Goal: Information Seeking & Learning: Learn about a topic

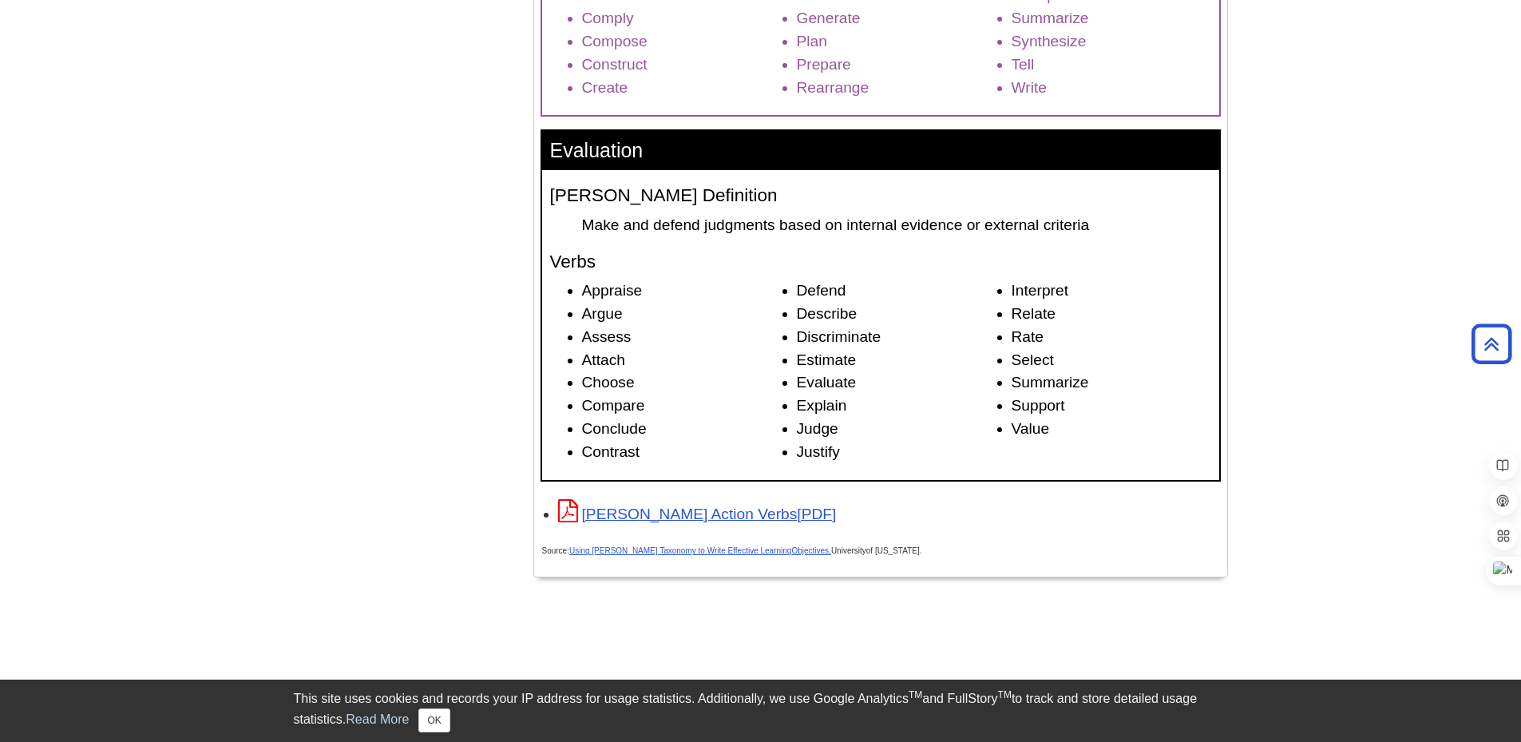
scroll to position [2475, 0]
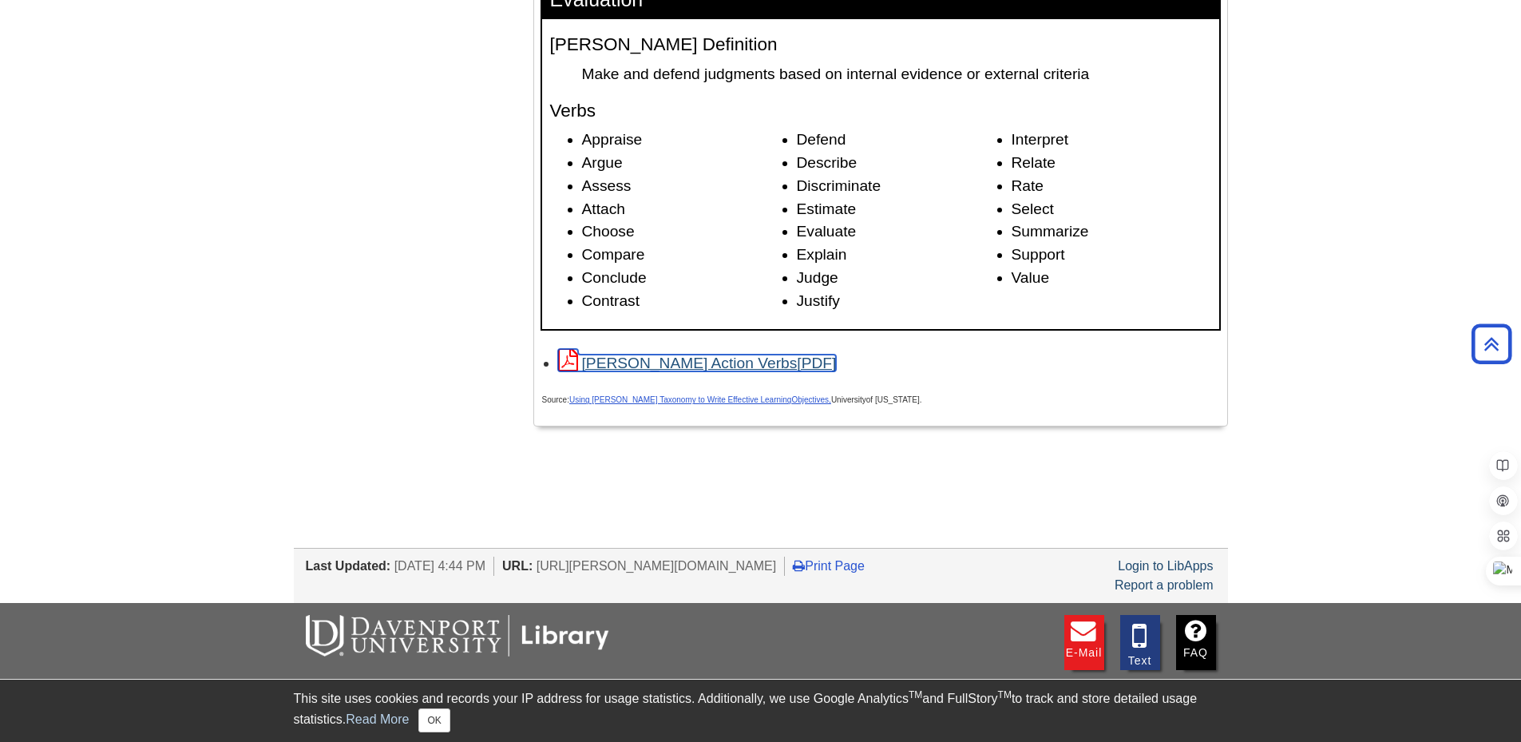
click at [622, 357] on link "[PERSON_NAME] Action Verbs" at bounding box center [697, 363] width 279 height 17
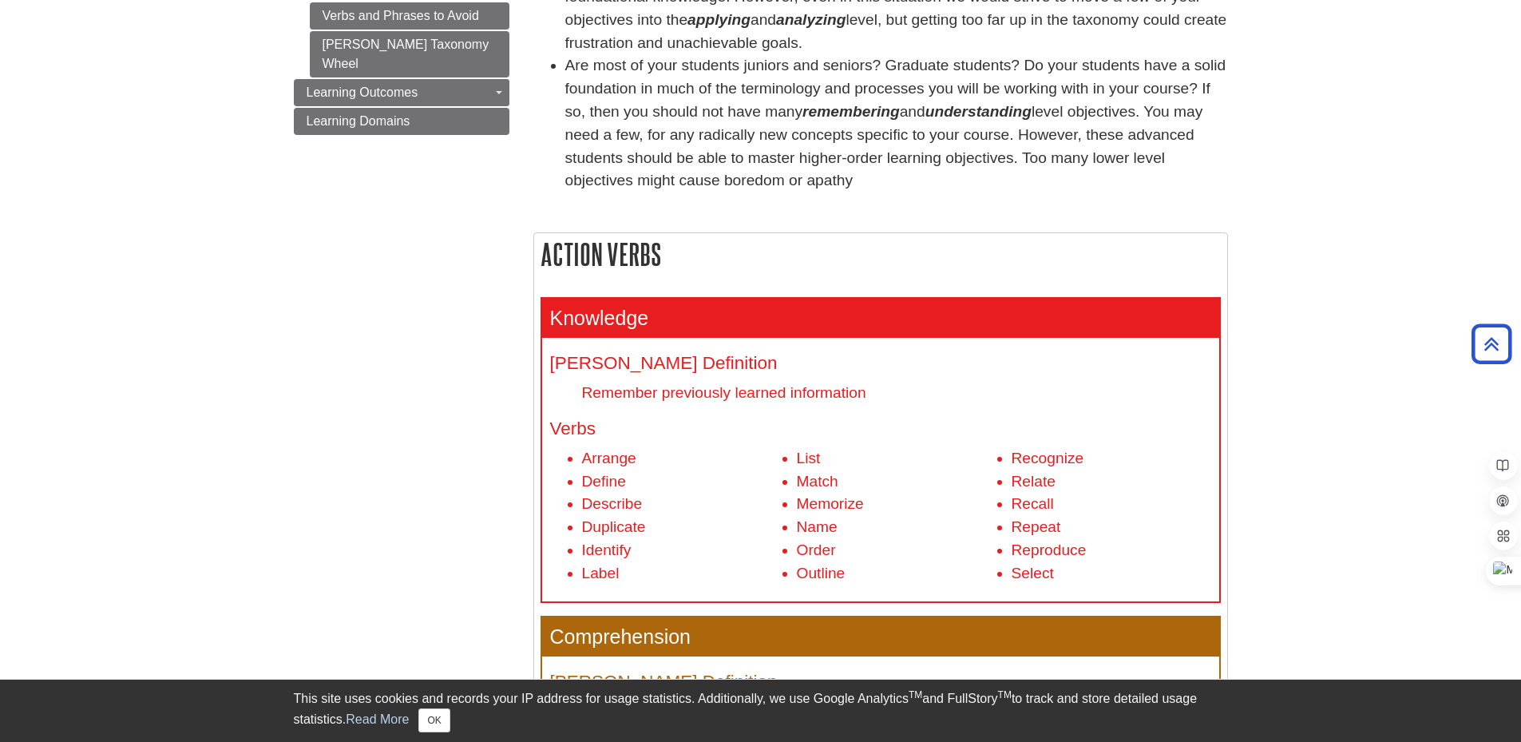
scroll to position [160, 0]
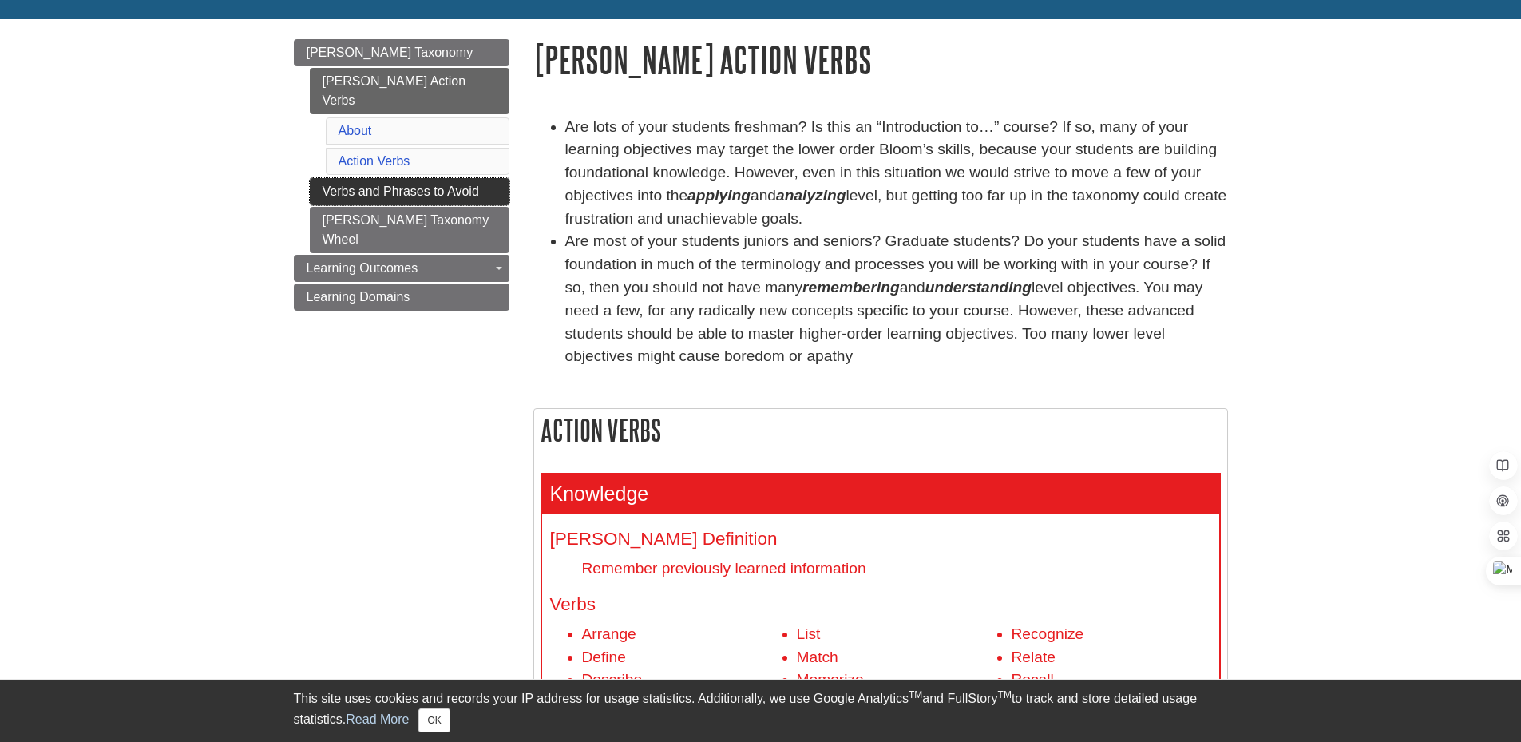
click at [404, 178] on link "Verbs and Phrases to Avoid" at bounding box center [410, 191] width 200 height 27
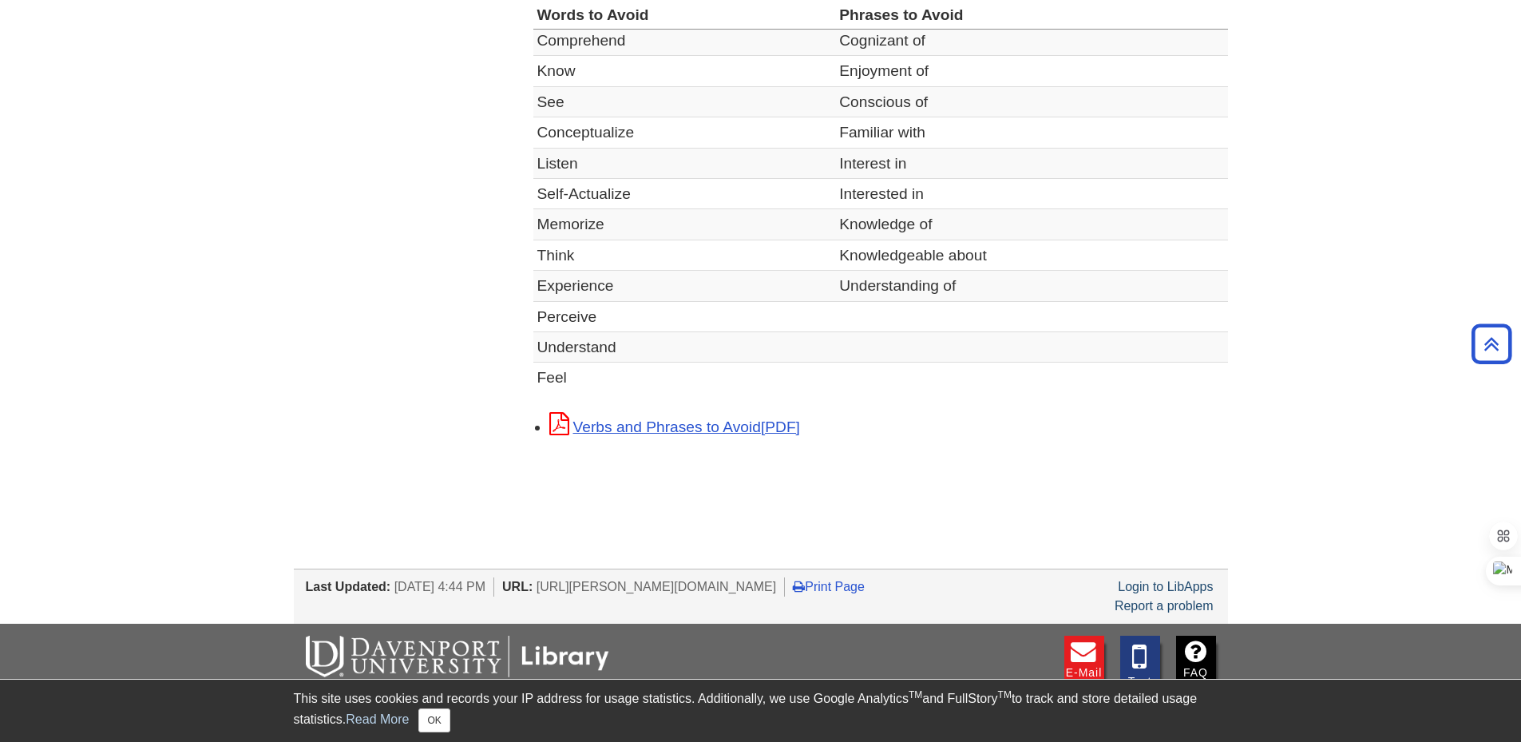
scroll to position [719, 0]
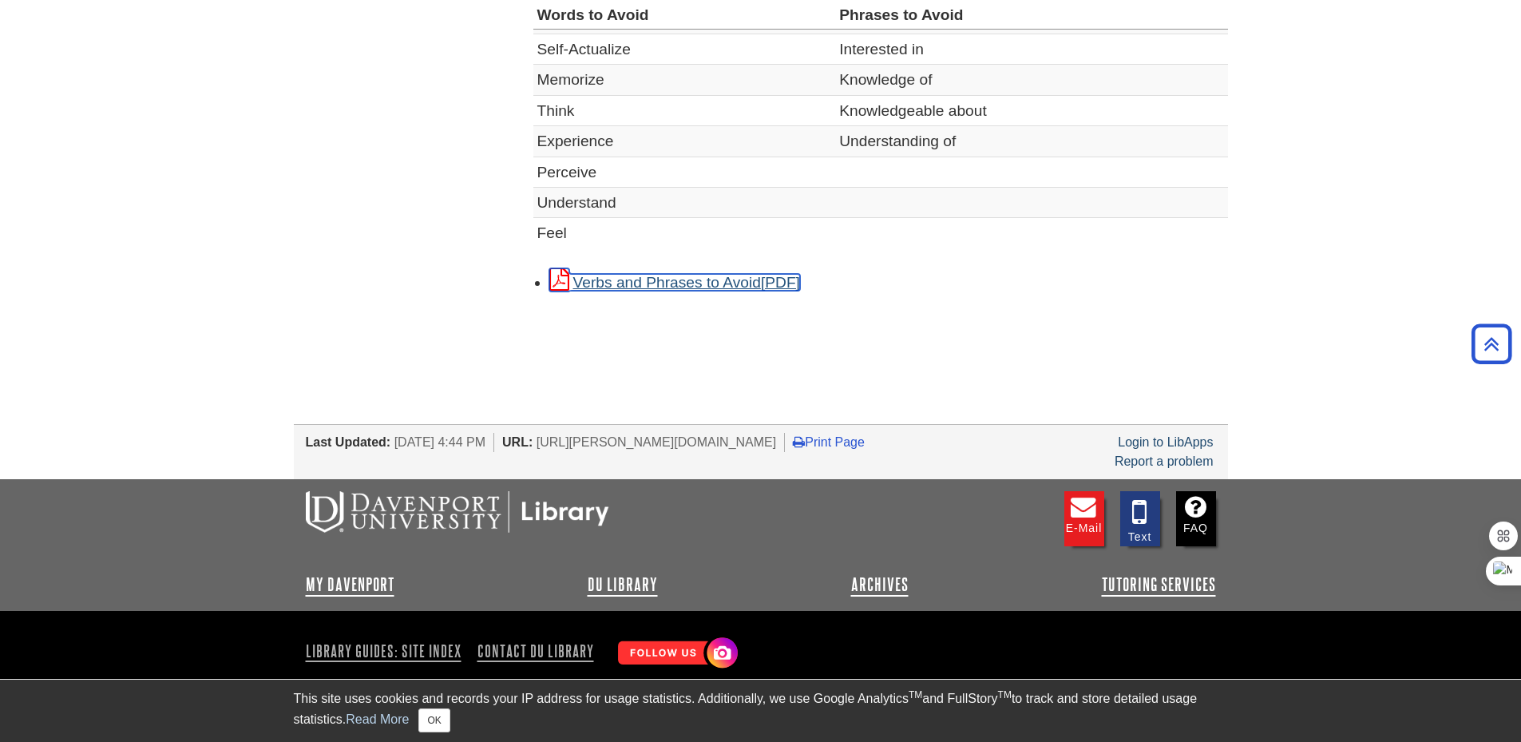
click at [668, 283] on link "Verbs and Phrases to Avoid" at bounding box center [674, 282] width 251 height 17
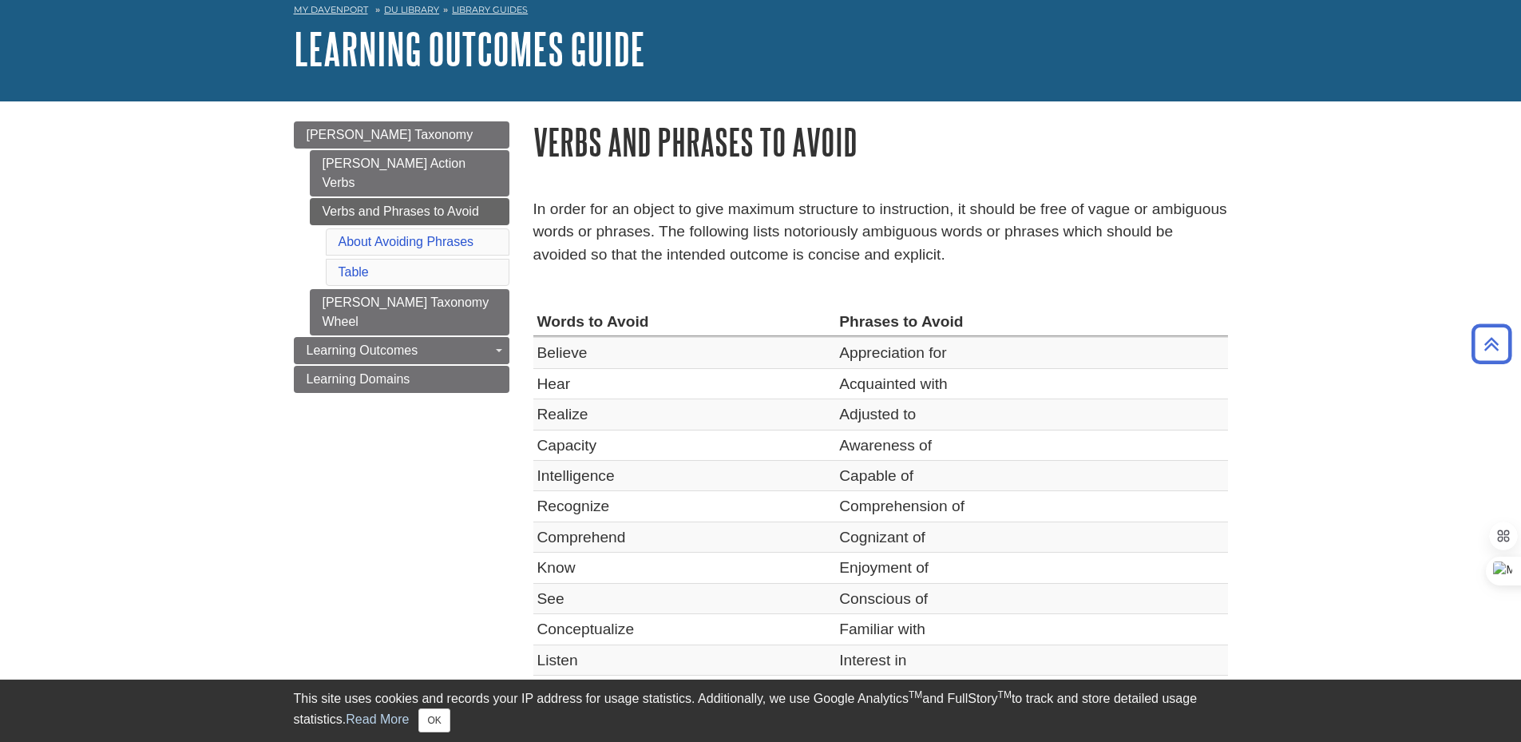
scroll to position [0, 0]
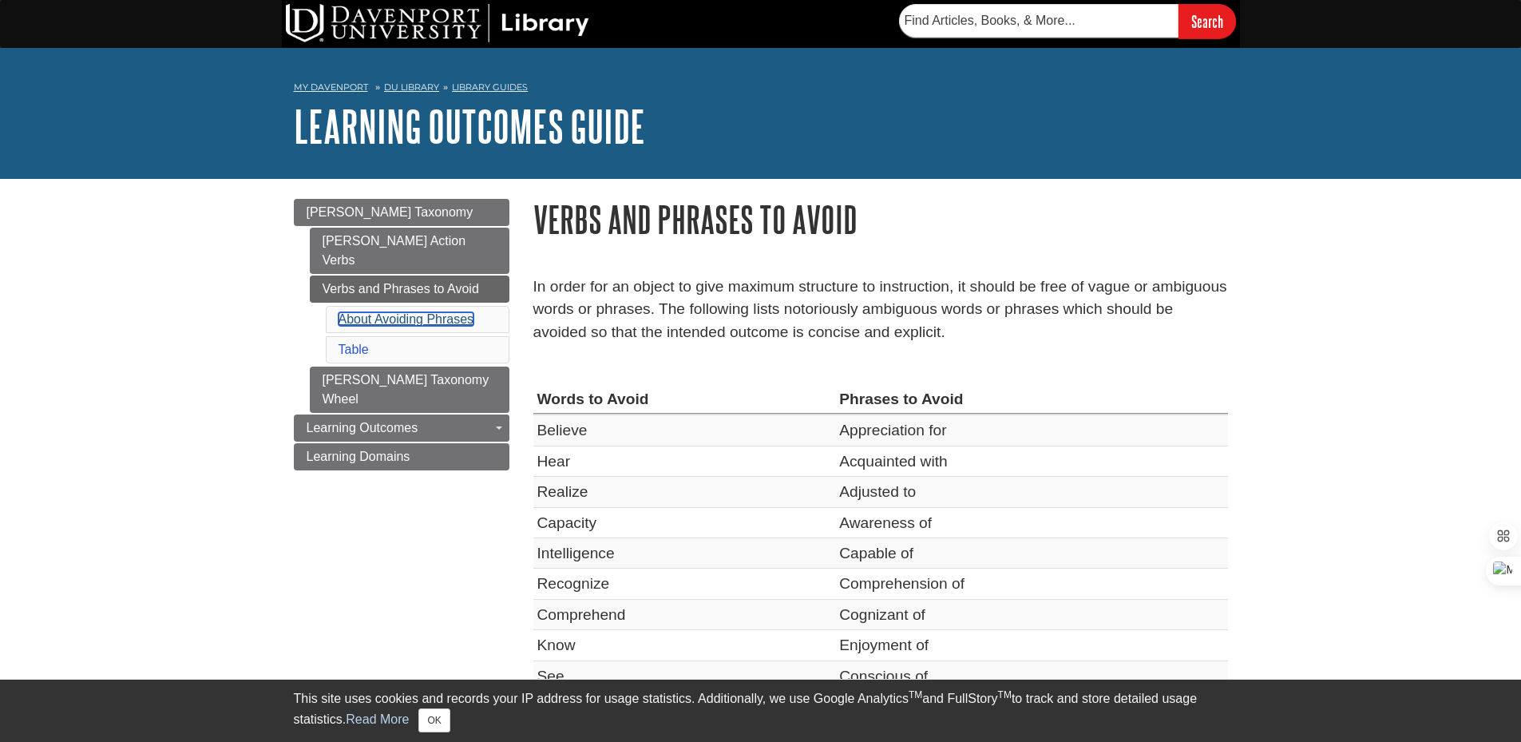
click at [410, 312] on link "About Avoiding Phrases" at bounding box center [407, 319] width 136 height 14
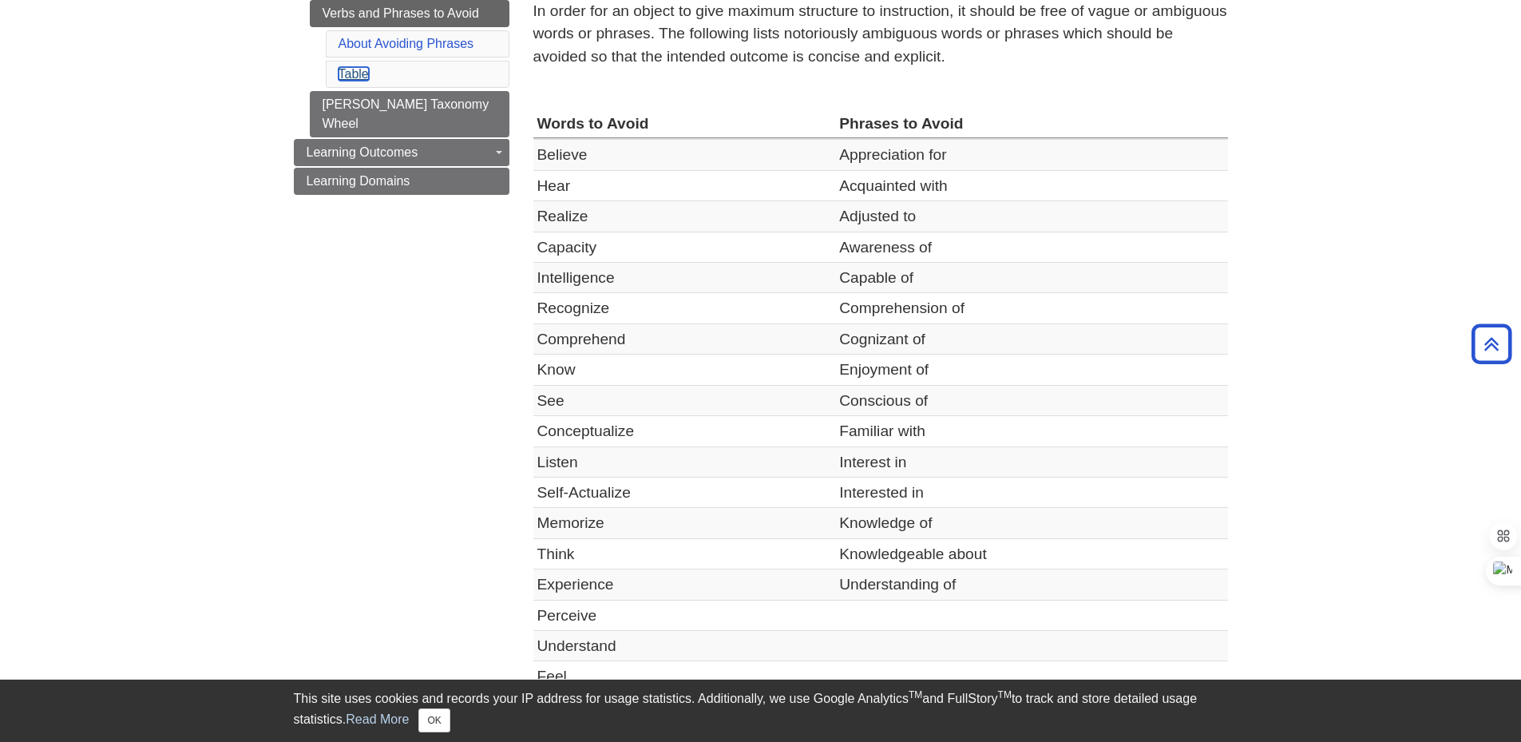
click at [351, 67] on link "Table" at bounding box center [354, 74] width 30 height 14
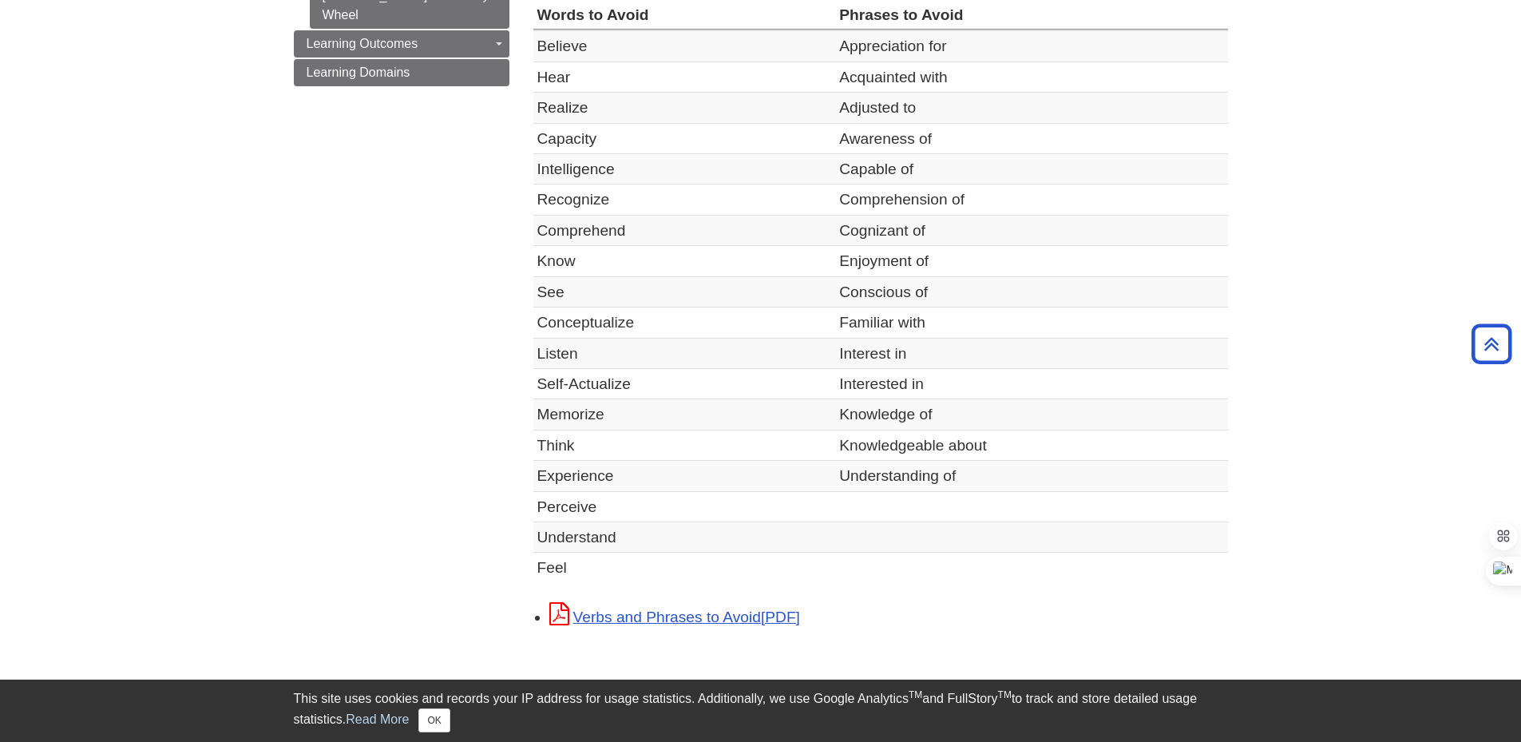
scroll to position [145, 0]
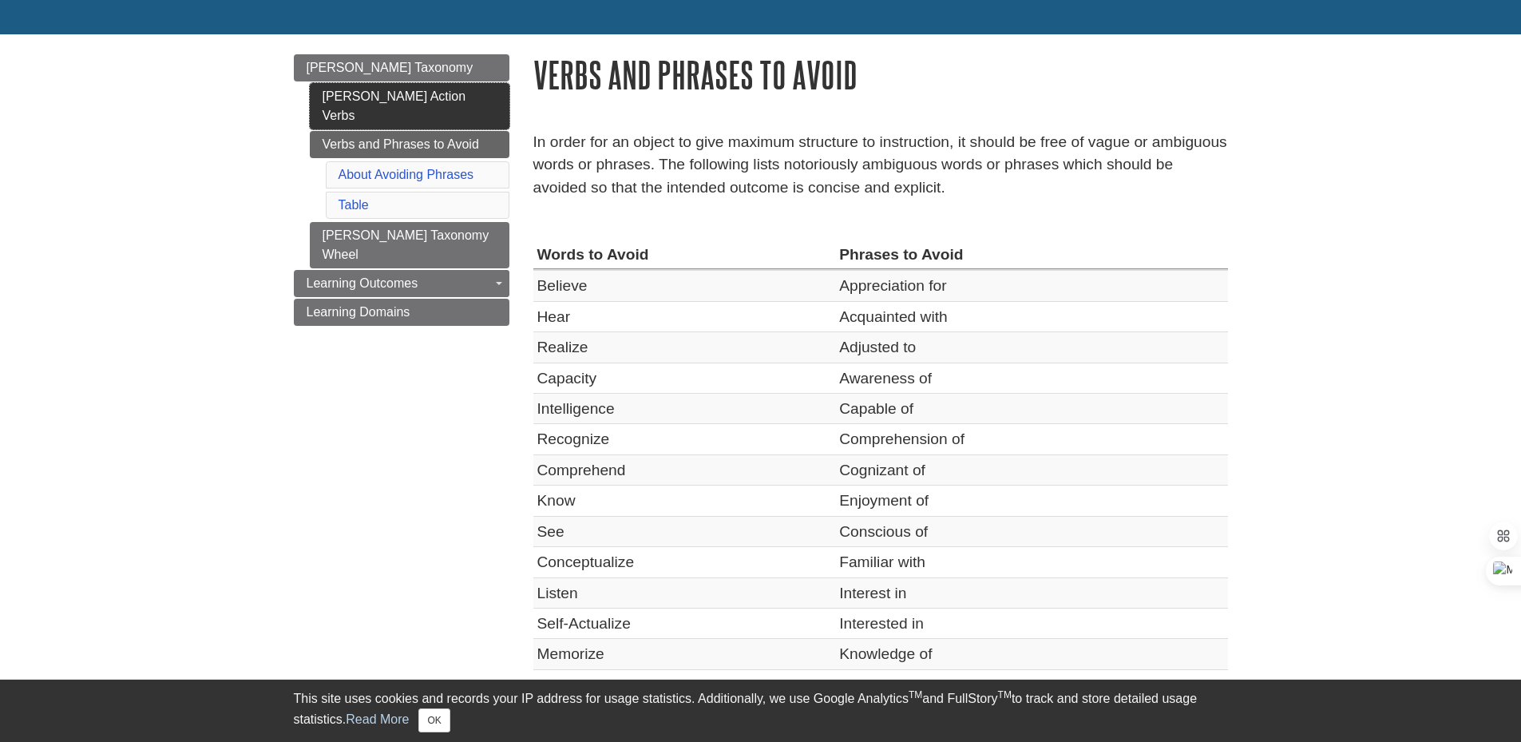
click at [391, 96] on link "[PERSON_NAME] Action Verbs" at bounding box center [410, 106] width 200 height 46
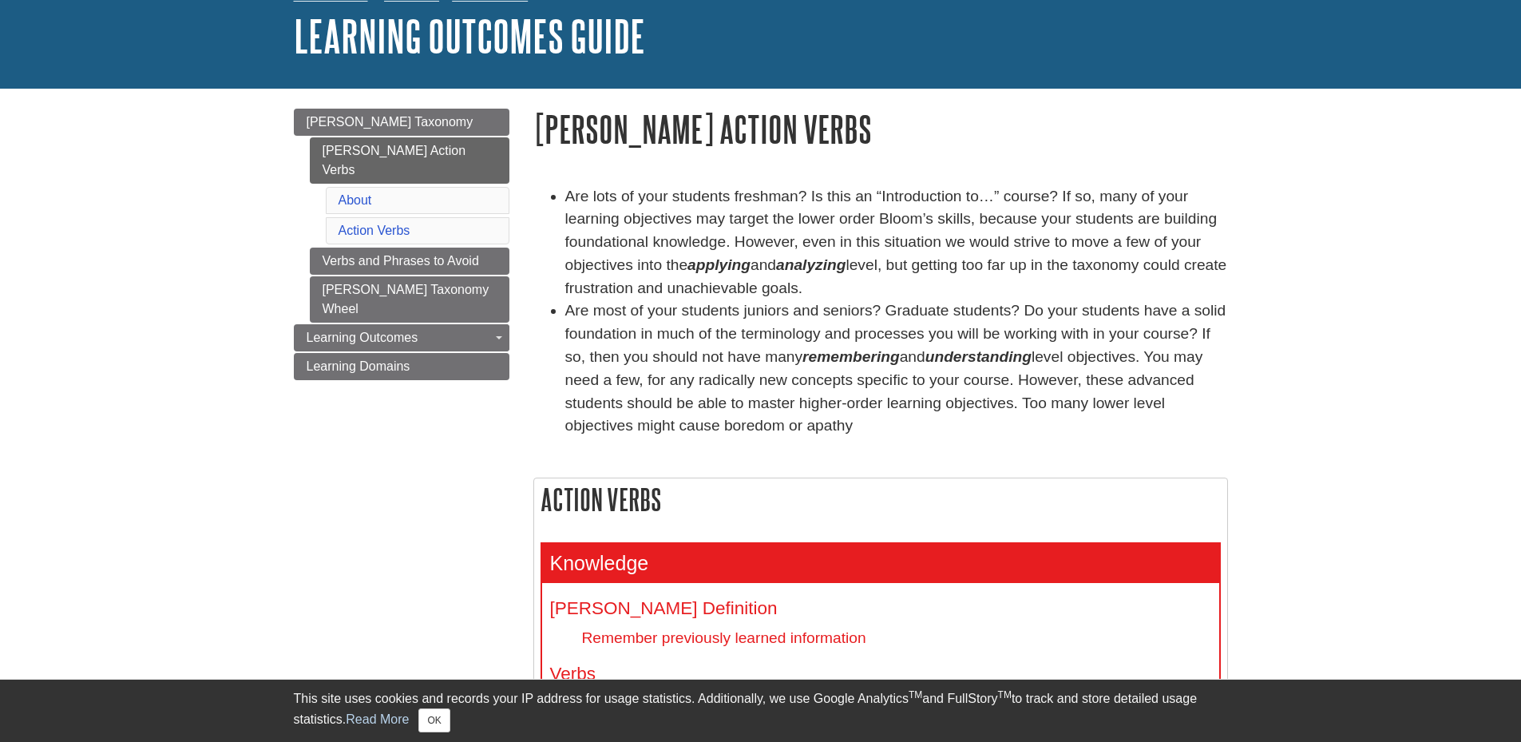
scroll to position [160, 0]
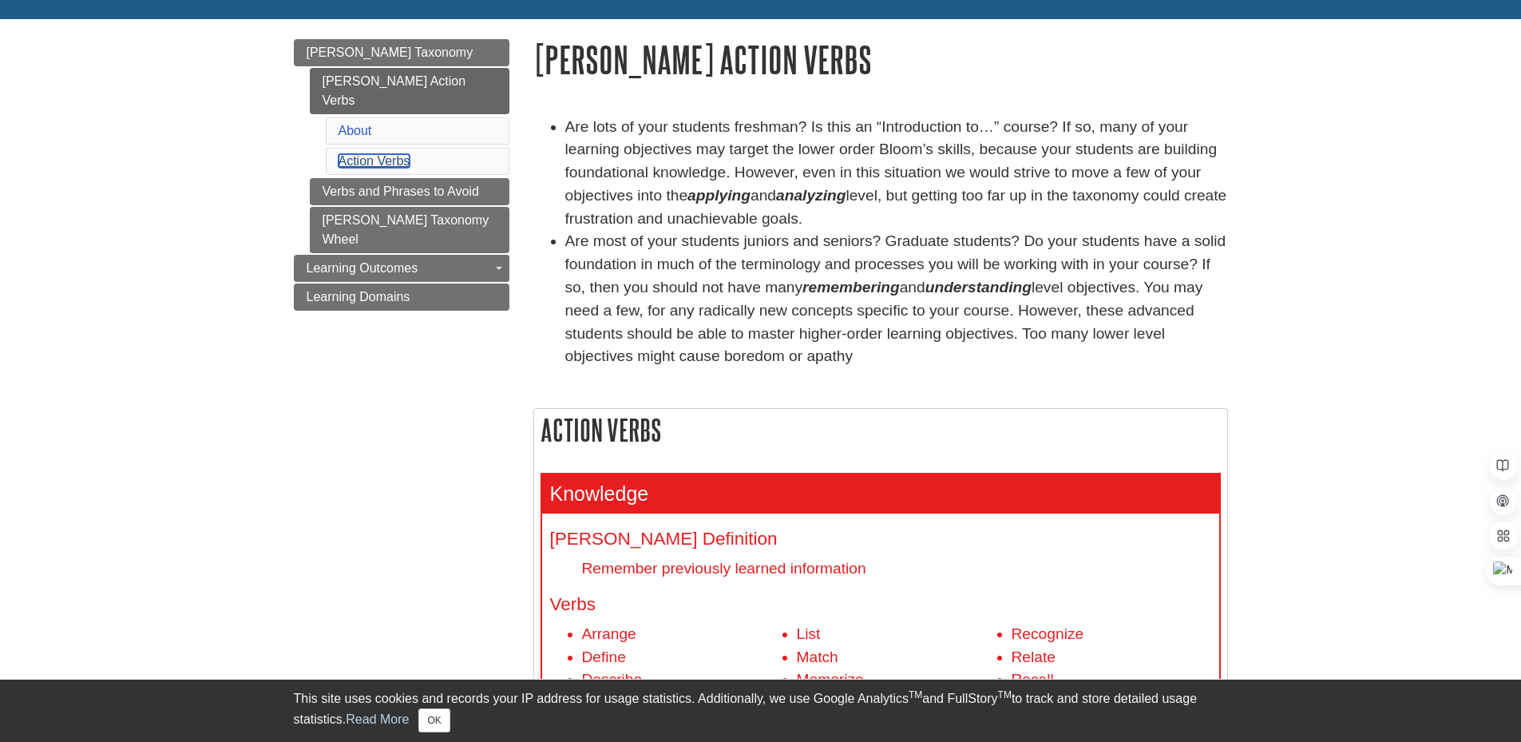
click at [369, 154] on link "Action Verbs" at bounding box center [375, 161] width 72 height 14
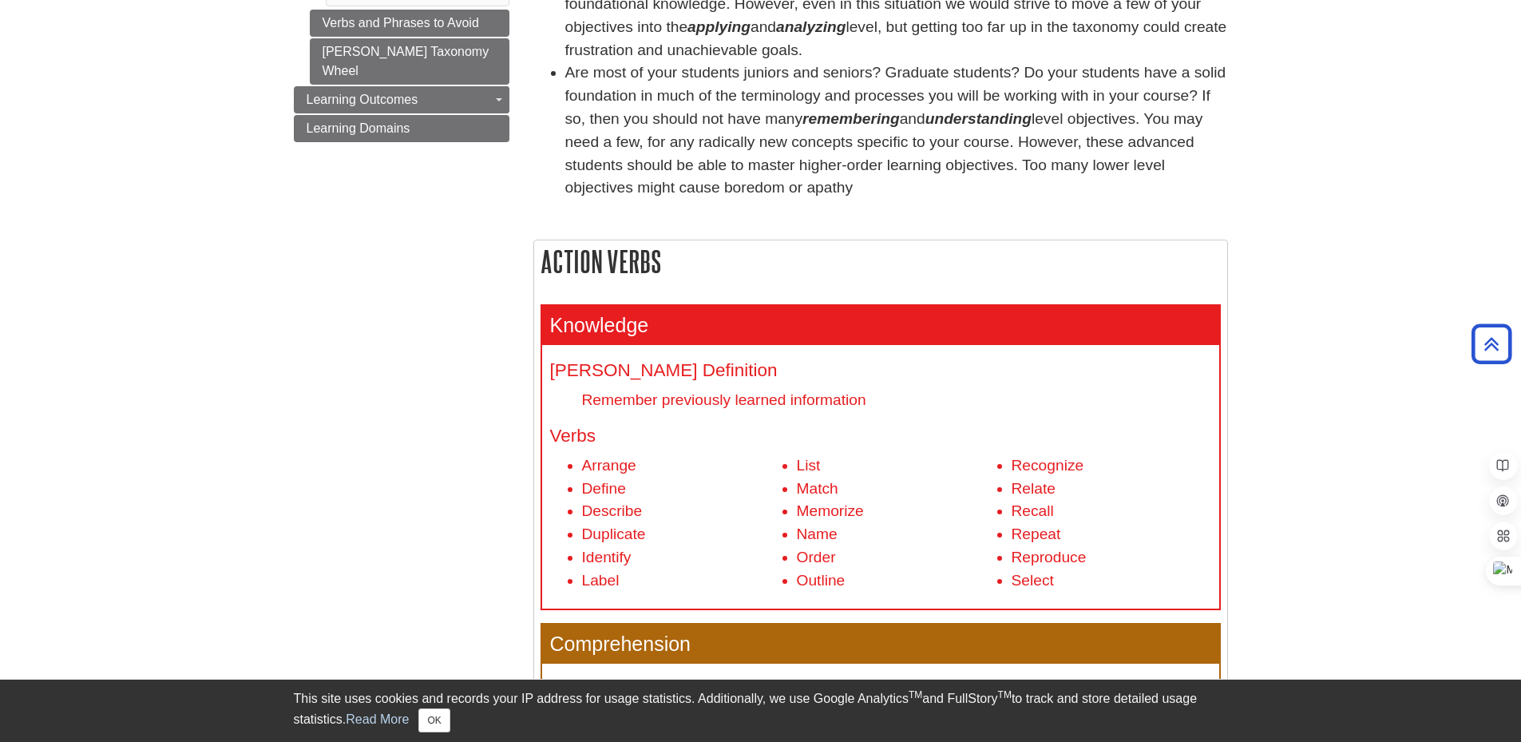
scroll to position [160, 0]
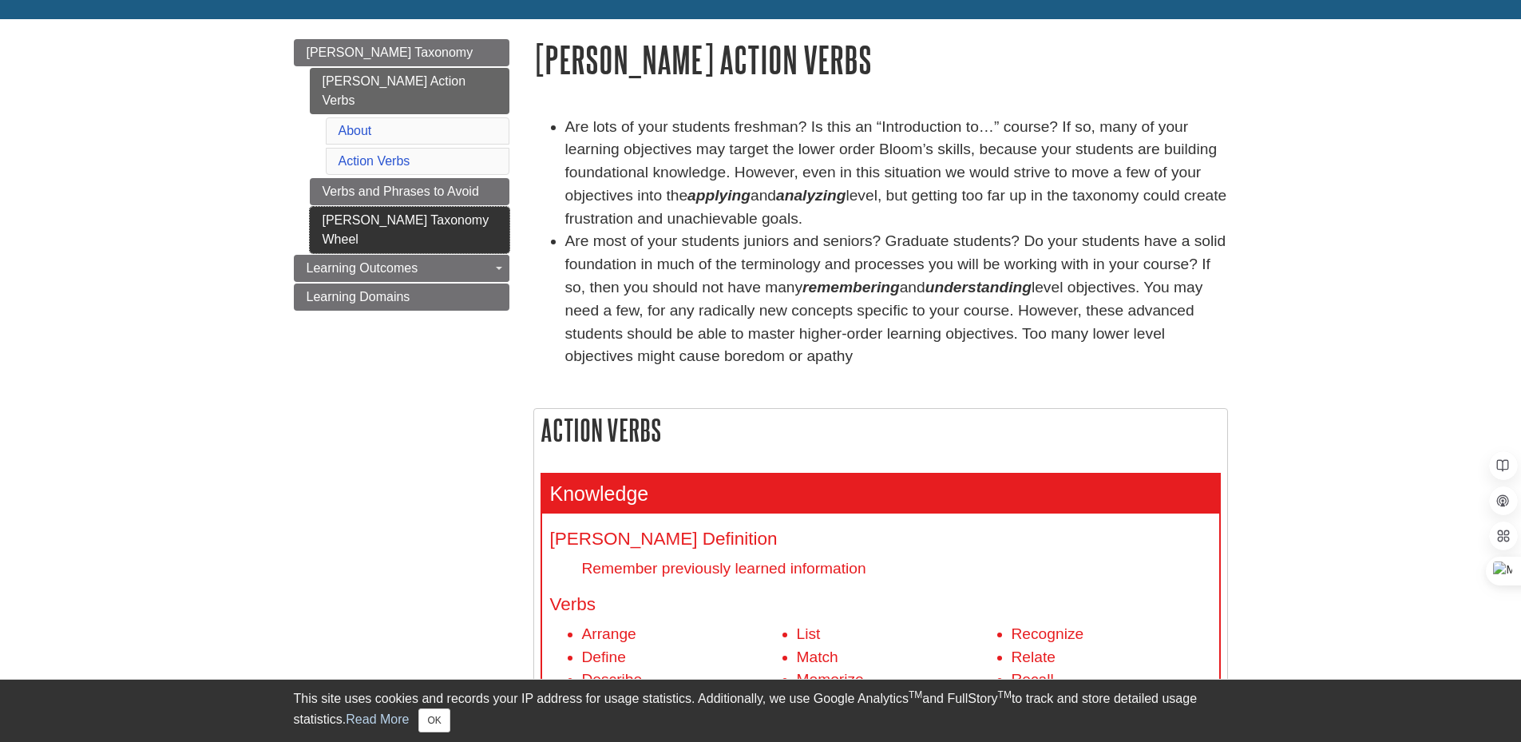
click at [417, 207] on link "[PERSON_NAME] Taxonomy Wheel" at bounding box center [410, 230] width 200 height 46
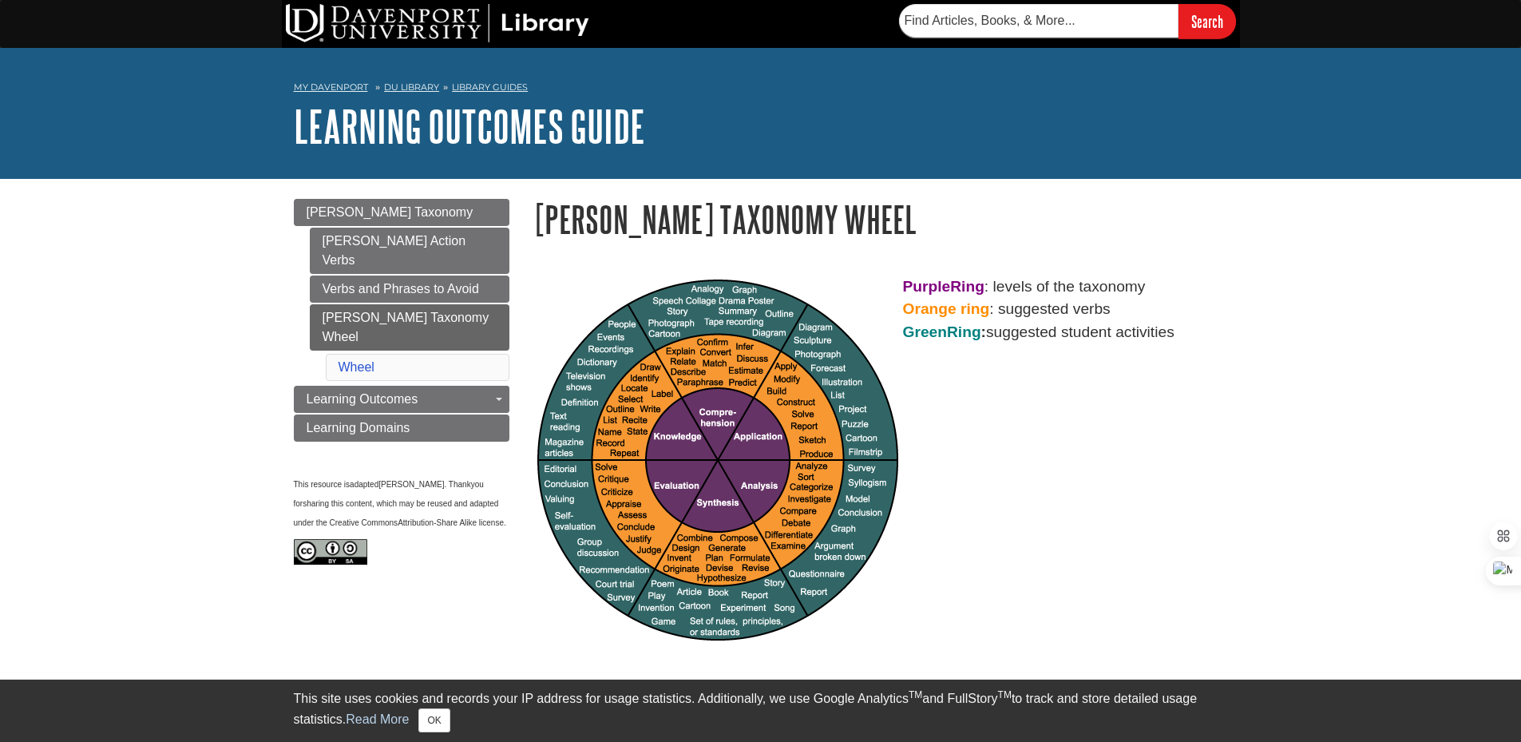
click at [1032, 298] on p "Purple Ring : levels of the taxonomy Orange ring : suggested verbs Green Ring :…" at bounding box center [880, 309] width 695 height 69
click at [1006, 284] on p "Purple Ring : levels of the taxonomy Orange ring : suggested verbs Green Ring :…" at bounding box center [880, 309] width 695 height 69
click at [997, 287] on p "Purple Ring : levels of the taxonomy Orange ring : suggested verbs Green Ring :…" at bounding box center [880, 309] width 695 height 69
click at [925, 299] on p "Purple Ring : levels of the taxonomy Orange ring : suggested verbs Green Ring :…" at bounding box center [880, 309] width 695 height 69
click at [926, 303] on strong "Orange ring" at bounding box center [946, 308] width 87 height 17
